Goal: Use online tool/utility

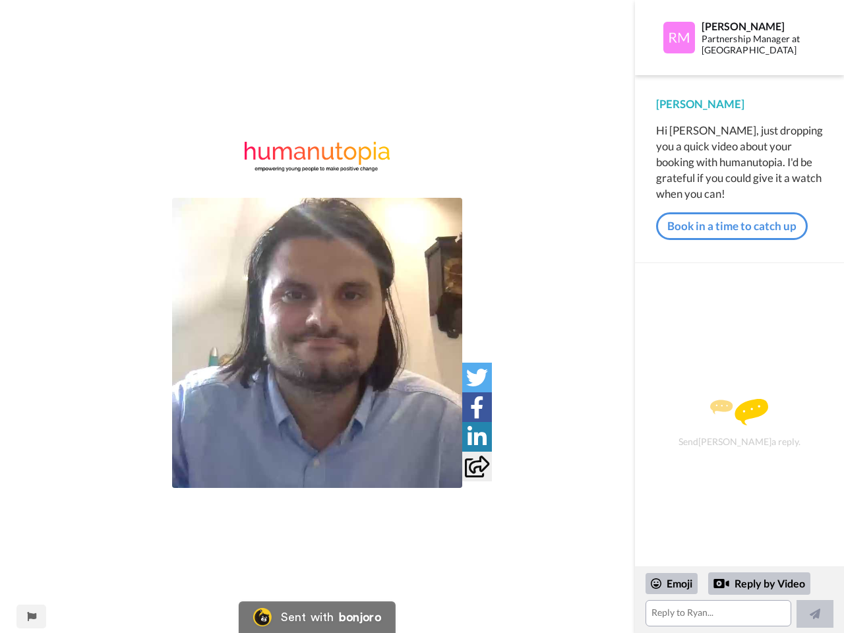
click at [317, 343] on img at bounding box center [317, 343] width 290 height 290
click at [477, 377] on icon at bounding box center [477, 378] width 22 height 22
click at [477, 407] on icon at bounding box center [477, 408] width 14 height 22
click at [477, 437] on icon at bounding box center [477, 437] width 19 height 22
click at [477, 466] on icon at bounding box center [477, 467] width 24 height 22
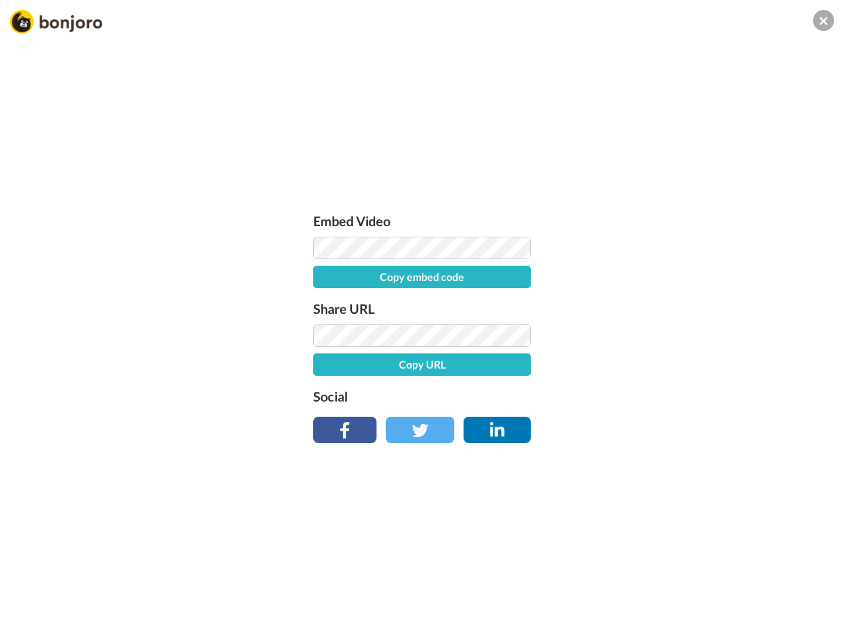
click at [31, 617] on div "Embed Video Copy embed code Share URL Copy URL Social" at bounding box center [422, 387] width 844 height 633
click at [740, 600] on div "Embed Video Copy embed code Share URL Copy URL Social" at bounding box center [422, 387] width 844 height 633
click at [672, 584] on div "Embed Video Copy embed code Share URL Copy URL Social" at bounding box center [422, 387] width 844 height 633
click at [760, 584] on div "Embed Video Copy embed code Share URL Copy URL Social" at bounding box center [422, 387] width 844 height 633
click at [815, 614] on div "Embed Video Copy embed code Share URL Copy URL Social" at bounding box center [422, 387] width 844 height 633
